Goal: Information Seeking & Learning: Learn about a topic

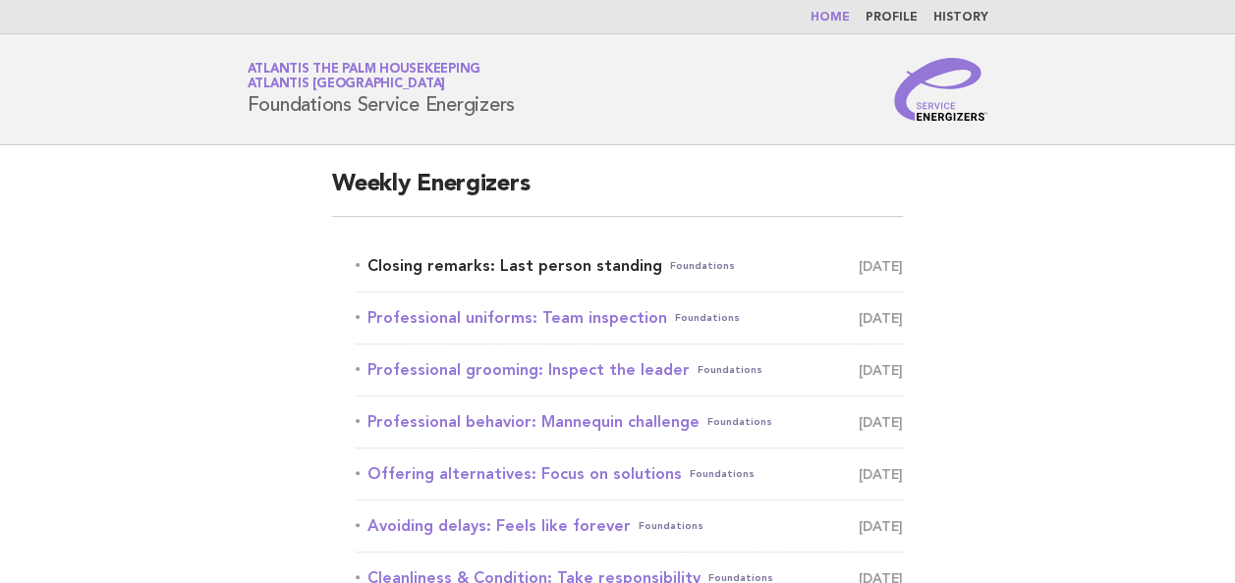
click at [425, 260] on link "Closing remarks: Last person standing Foundations September 2" at bounding box center [629, 266] width 547 height 28
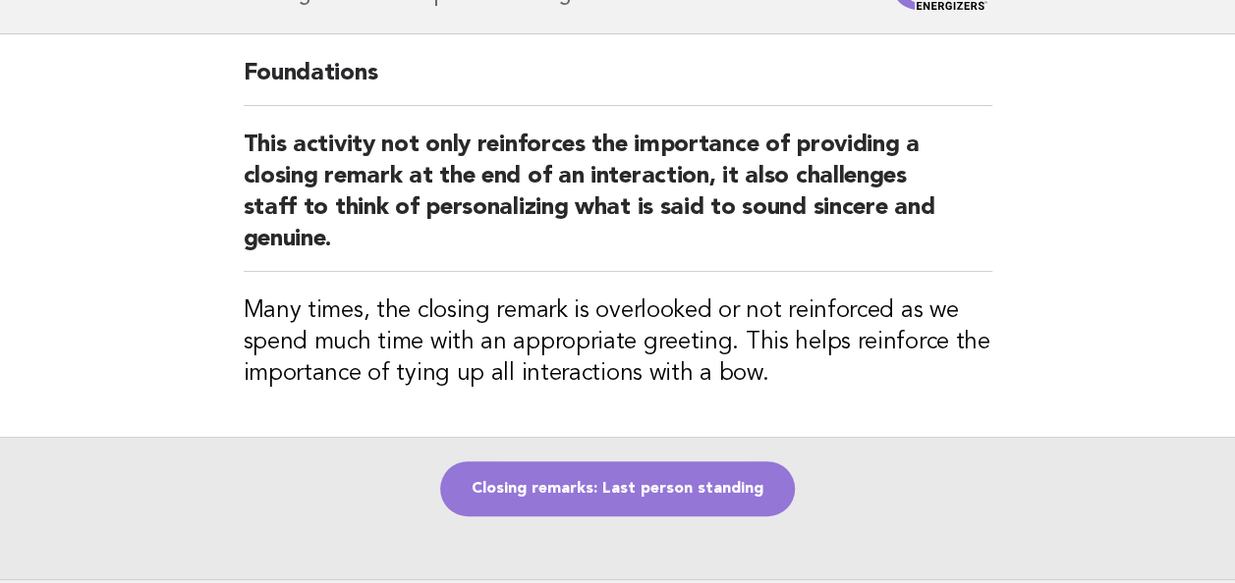
scroll to position [118, 0]
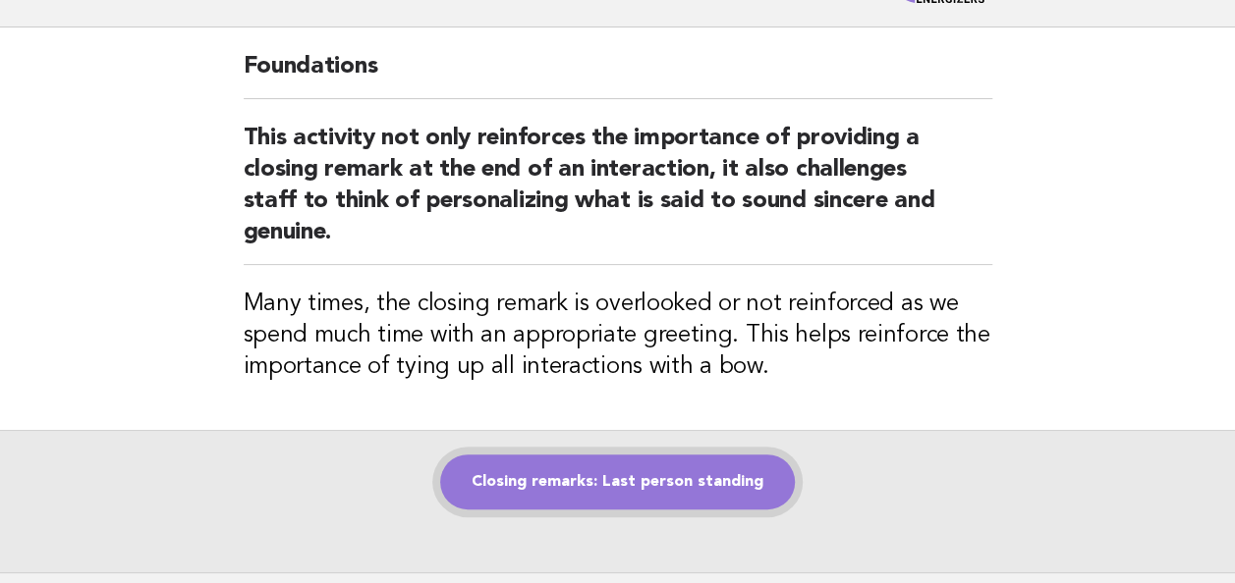
click at [667, 484] on link "Closing remarks: Last person standing" at bounding box center [617, 482] width 355 height 55
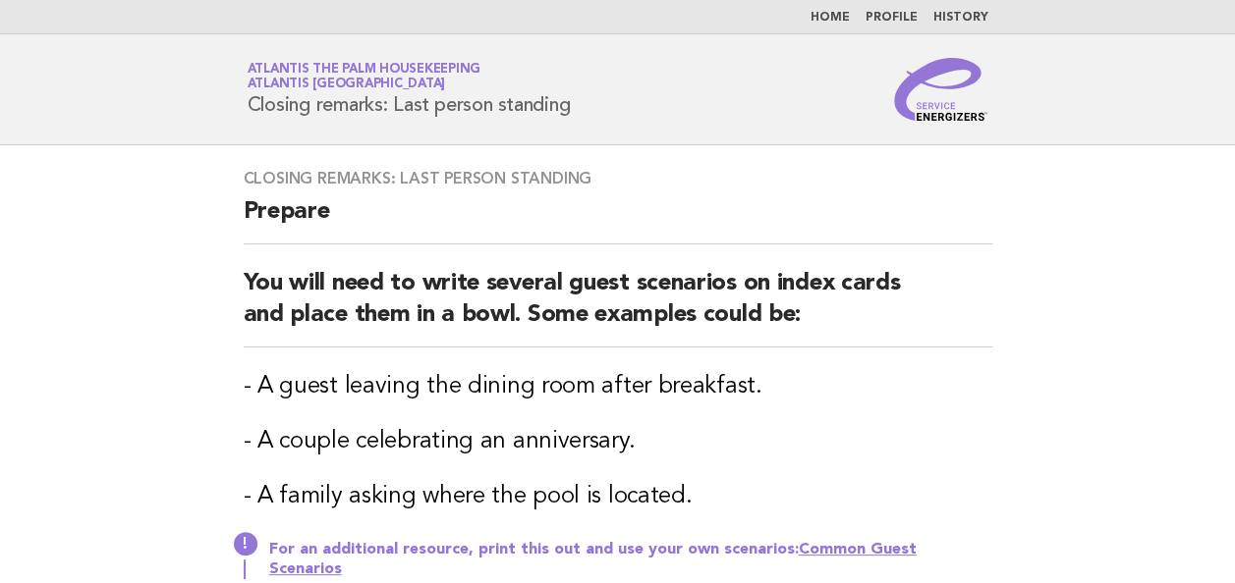
click at [916, 552] on link "Common Guest Scenarios" at bounding box center [592, 559] width 647 height 35
click at [833, 17] on link "Home" at bounding box center [829, 18] width 39 height 12
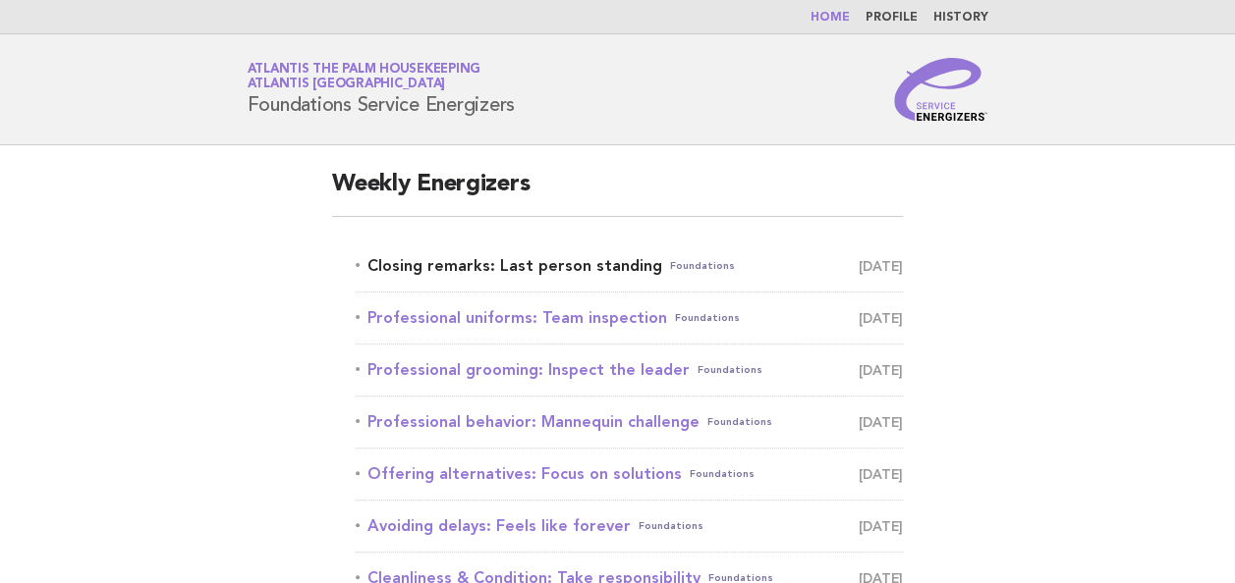
click at [500, 257] on link "Closing remarks: Last person standing Foundations September 2" at bounding box center [629, 266] width 547 height 28
